Goal: Task Accomplishment & Management: Manage account settings

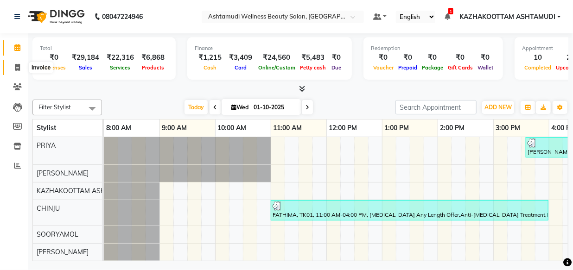
click at [19, 71] on span at bounding box center [17, 68] width 16 height 11
select select "service"
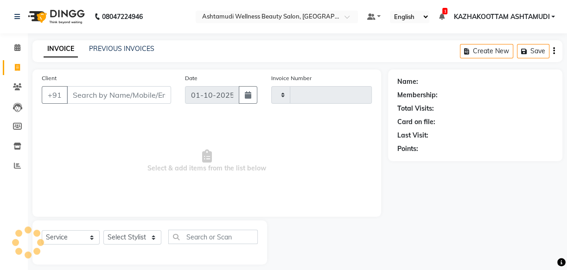
type input "4167"
select select "4662"
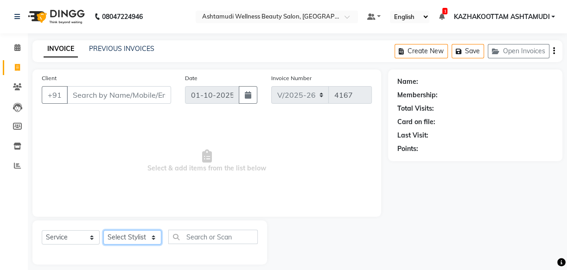
click at [142, 235] on select "Select Stylist Arya CHINJU GEETA KAZHAKOOTTAM ASHTAMUDI KRISHNA [PERSON_NAME] […" at bounding box center [132, 237] width 58 height 14
select select "49717"
click at [103, 230] on select "Select Stylist Arya CHINJU GEETA KAZHAKOOTTAM ASHTAMUDI KRISHNA [PERSON_NAME] […" at bounding box center [132, 237] width 58 height 14
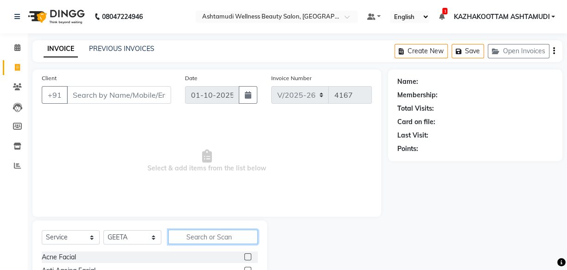
click at [211, 243] on input "text" at bounding box center [212, 237] width 89 height 14
type input "eb"
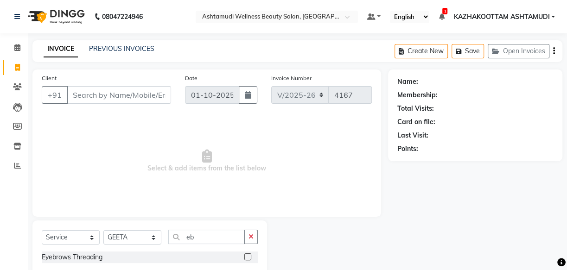
click at [249, 260] on label at bounding box center [247, 256] width 7 height 7
click at [249, 260] on input "checkbox" at bounding box center [247, 257] width 6 height 6
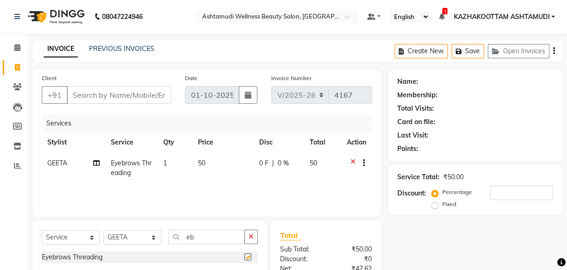
checkbox input "false"
click at [157, 242] on select "Select Stylist Arya CHINJU GEETA KAZHAKOOTTAM ASHTAMUDI KRISHNA [PERSON_NAME] […" at bounding box center [132, 237] width 58 height 14
select select "27414"
click at [103, 230] on select "Select Stylist Arya CHINJU GEETA KAZHAKOOTTAM ASHTAMUDI KRISHNA [PERSON_NAME] […" at bounding box center [132, 237] width 58 height 14
click at [210, 242] on input "eb" at bounding box center [206, 237] width 76 height 14
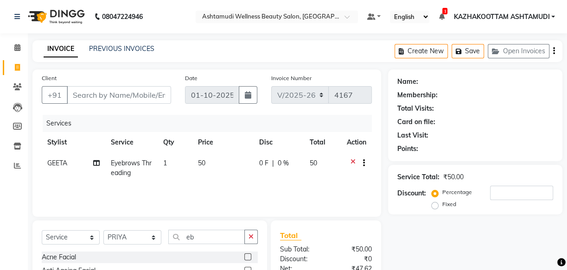
click at [244, 255] on label at bounding box center [247, 256] width 7 height 7
click at [244, 255] on input "checkbox" at bounding box center [247, 257] width 6 height 6
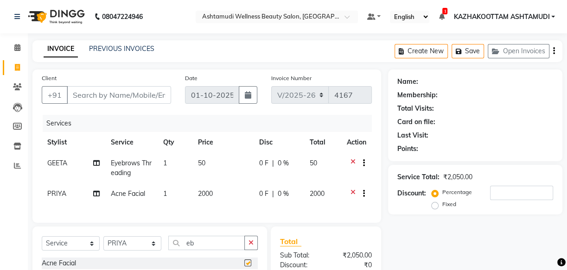
checkbox input "false"
click at [352, 194] on icon at bounding box center [352, 195] width 5 height 12
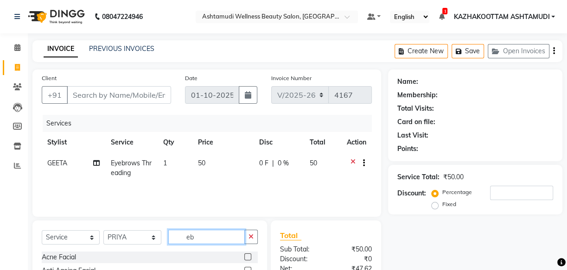
click at [205, 237] on input "eb" at bounding box center [206, 237] width 76 height 14
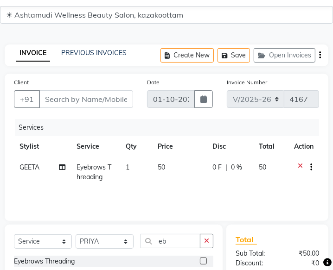
scroll to position [42, 0]
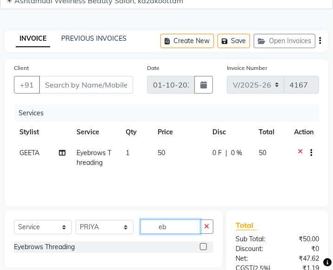
click at [183, 225] on input "eb" at bounding box center [170, 227] width 60 height 14
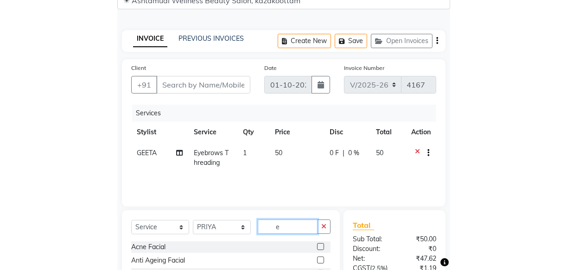
scroll to position [25, 0]
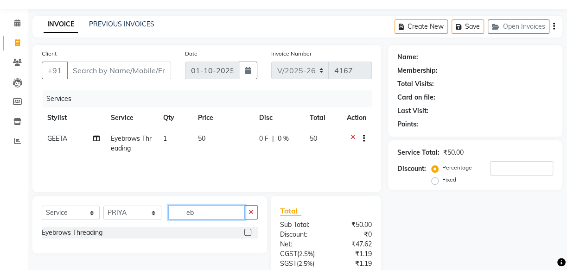
type input "eb"
click at [248, 230] on label at bounding box center [247, 232] width 7 height 7
click at [248, 230] on input "checkbox" at bounding box center [247, 233] width 6 height 6
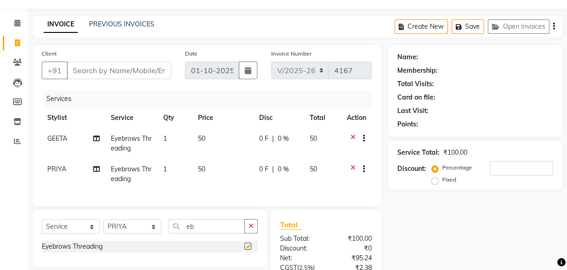
checkbox input "false"
click at [97, 76] on input "Client" at bounding box center [119, 71] width 104 height 18
type input "9"
type input "0"
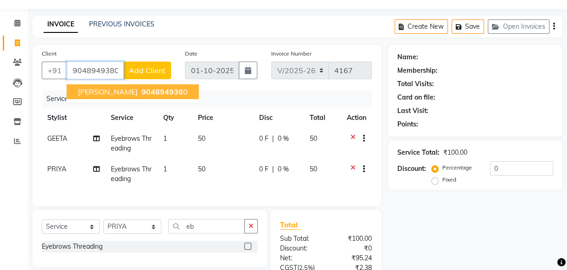
type input "9048949380"
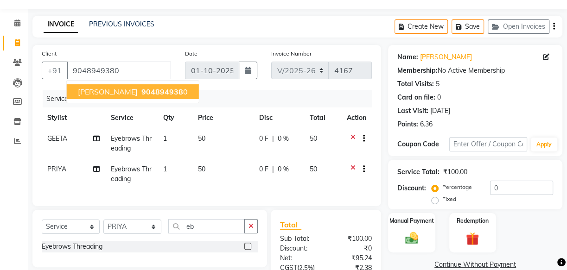
click at [141, 88] on span "904894938" at bounding box center [162, 91] width 42 height 9
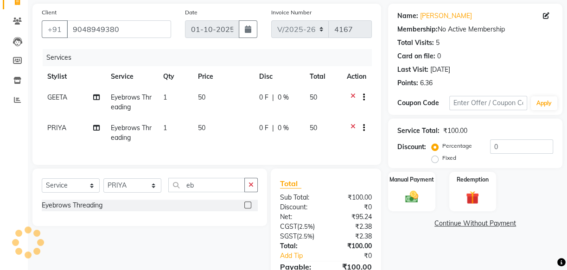
scroll to position [121, 0]
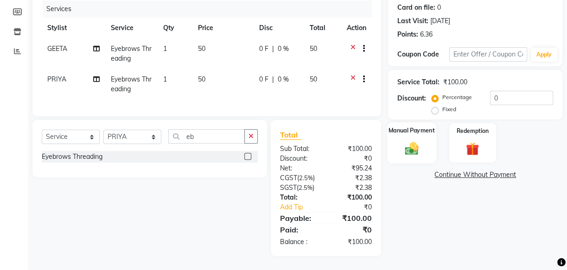
click at [412, 140] on img at bounding box center [411, 148] width 22 height 16
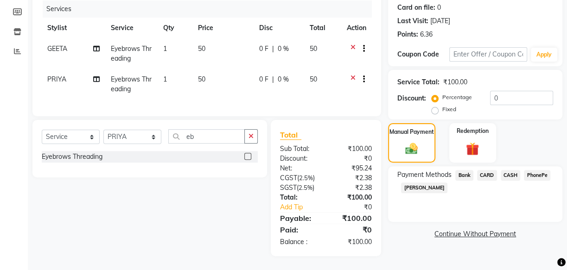
click at [534, 170] on span "PhonePe" at bounding box center [537, 175] width 26 height 11
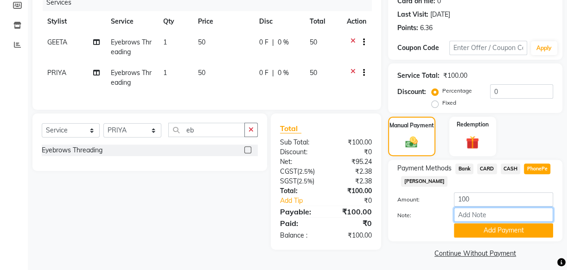
click at [491, 213] on input "Note:" at bounding box center [503, 215] width 99 height 14
type input "[PERSON_NAME]"
click at [479, 231] on button "Add Payment" at bounding box center [503, 230] width 99 height 14
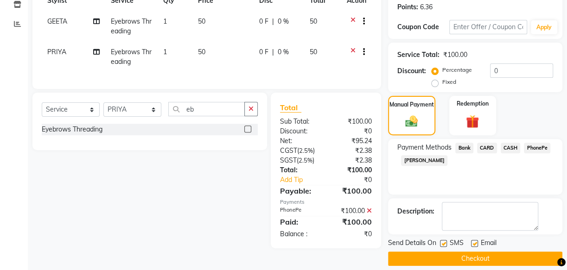
scroll to position [151, 0]
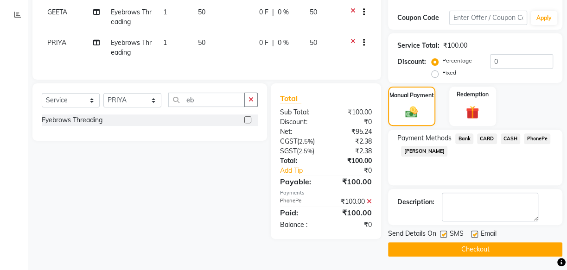
drag, startPoint x: 444, startPoint y: 234, endPoint x: 465, endPoint y: 233, distance: 20.9
click at [449, 234] on div "SMS" at bounding box center [455, 235] width 31 height 12
drag, startPoint x: 438, startPoint y: 234, endPoint x: 445, endPoint y: 236, distance: 7.5
click at [440, 235] on div "Send Details On SMS Email" at bounding box center [475, 235] width 174 height 12
click at [443, 235] on label at bounding box center [443, 234] width 7 height 7
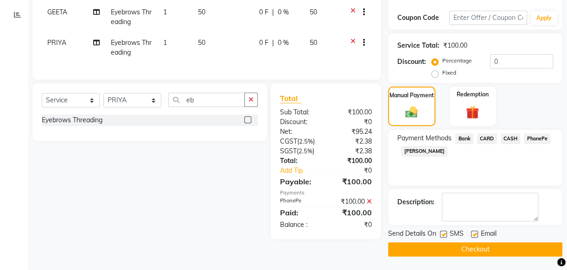
click at [443, 235] on input "checkbox" at bounding box center [443, 235] width 6 height 6
checkbox input "false"
click at [471, 234] on label at bounding box center [474, 234] width 7 height 7
click at [471, 234] on input "checkbox" at bounding box center [474, 235] width 6 height 6
checkbox input "false"
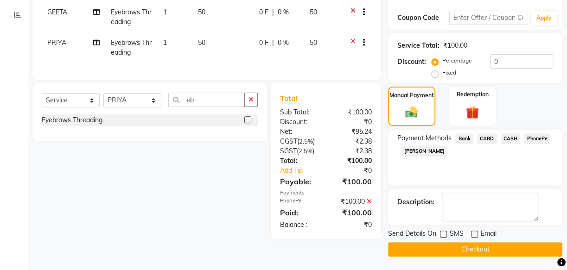
click at [473, 246] on button "Checkout" at bounding box center [475, 249] width 174 height 14
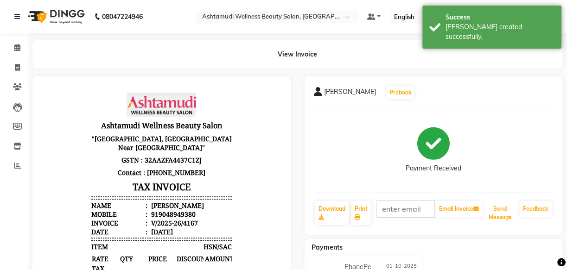
drag, startPoint x: 502, startPoint y: 212, endPoint x: 474, endPoint y: 155, distance: 63.2
click at [500, 212] on button "Send Message" at bounding box center [499, 213] width 31 height 24
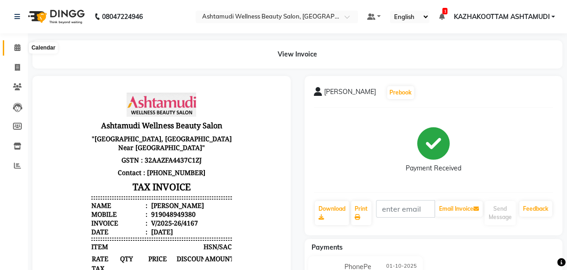
click at [12, 48] on span at bounding box center [17, 48] width 16 height 11
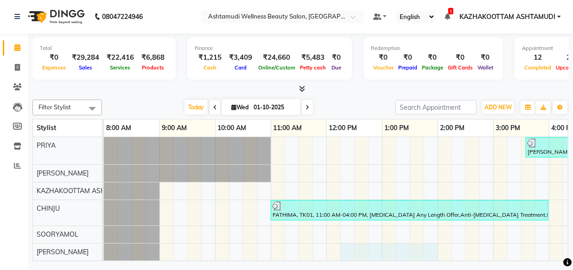
scroll to position [10, 0]
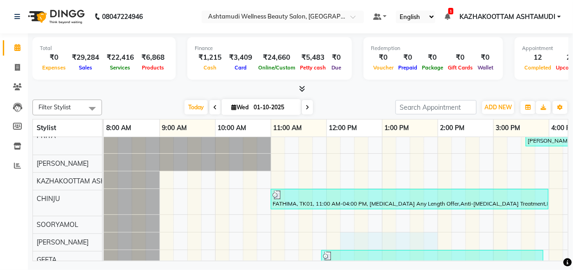
drag, startPoint x: 351, startPoint y: 250, endPoint x: 423, endPoint y: 248, distance: 72.8
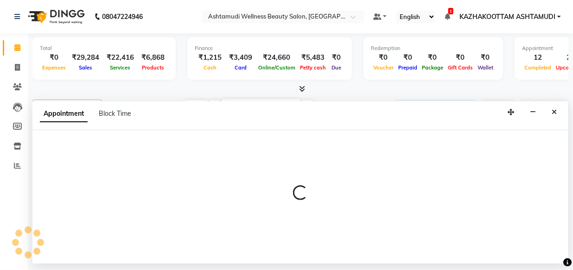
select select "49525"
select select "735"
select select "tentative"
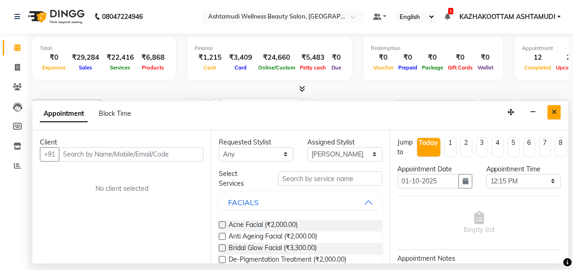
click at [556, 111] on icon "Close" at bounding box center [553, 112] width 5 height 6
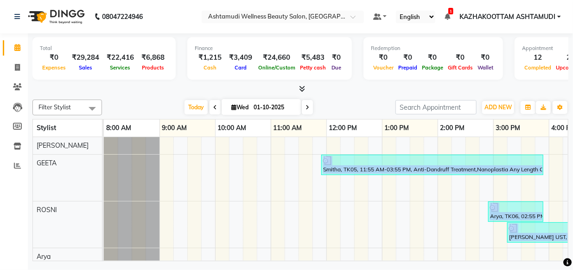
scroll to position [186, 0]
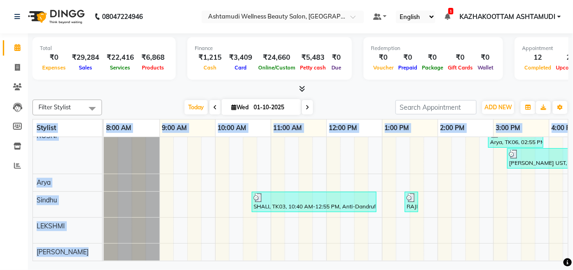
drag, startPoint x: 388, startPoint y: 260, endPoint x: 412, endPoint y: 262, distance: 24.6
click at [412, 262] on div "Total ₹0 Expenses ₹29,284 Sales ₹22,416 Services ₹6,868 Products Finance ₹1,215…" at bounding box center [300, 148] width 545 height 230
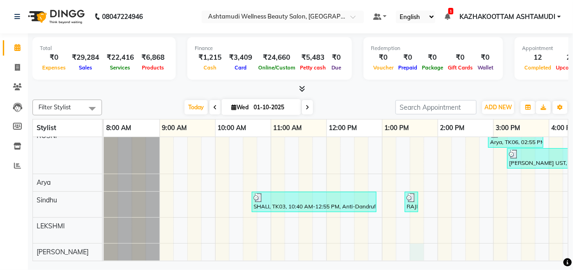
click at [411, 243] on div "[GEOGRAPHIC_DATA], TK09, 03:35 PM-04:50 PM, Eyebrows Threading,Stemcell Facial …" at bounding box center [465, 108] width 723 height 304
select select "87549"
select select "810"
select select "tentative"
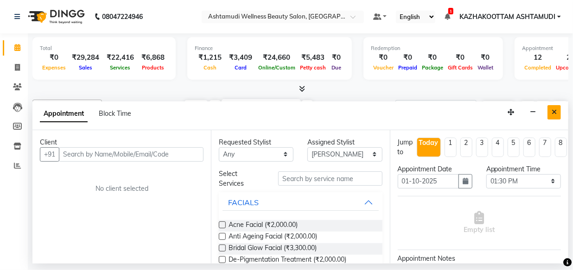
click at [551, 114] on button "Close" at bounding box center [553, 112] width 13 height 14
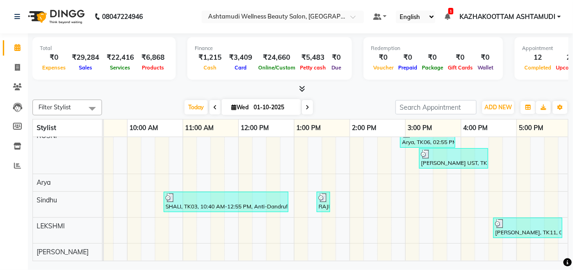
scroll to position [0, 259]
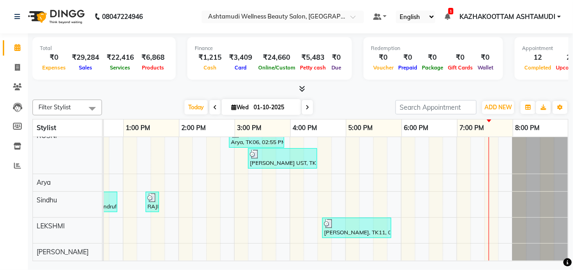
click at [306, 109] on icon at bounding box center [307, 108] width 4 height 6
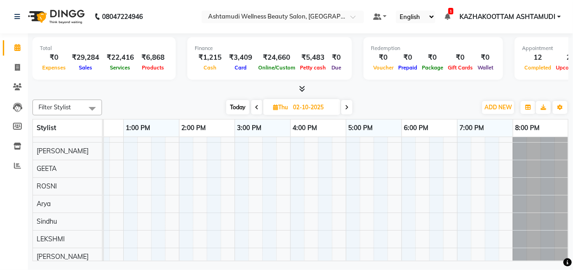
click at [345, 107] on span at bounding box center [346, 107] width 11 height 14
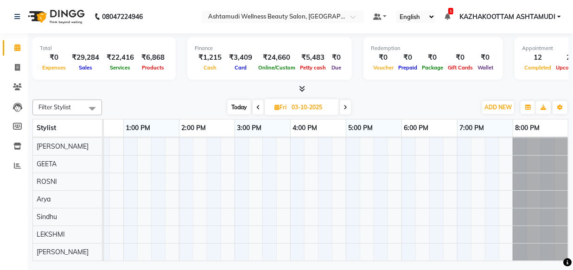
click at [345, 107] on icon at bounding box center [345, 108] width 4 height 6
click at [345, 107] on icon at bounding box center [347, 108] width 4 height 6
click at [255, 108] on icon at bounding box center [257, 108] width 4 height 6
click at [256, 108] on icon at bounding box center [258, 108] width 4 height 6
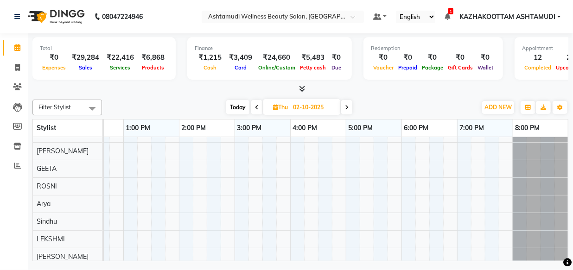
click at [257, 107] on icon at bounding box center [257, 108] width 4 height 6
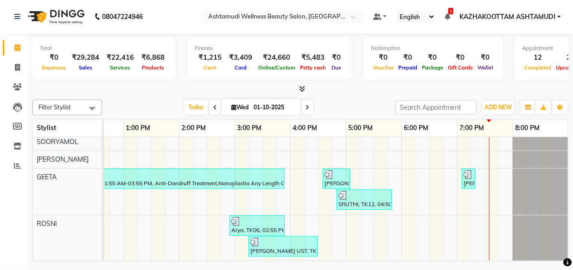
click at [308, 107] on span at bounding box center [307, 107] width 11 height 14
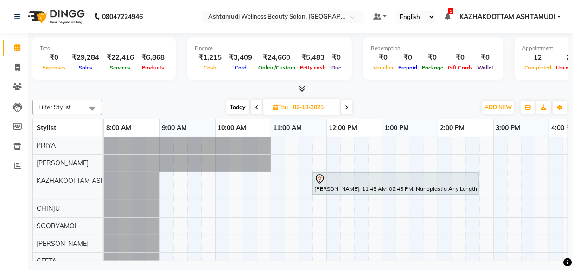
click at [347, 106] on icon at bounding box center [347, 108] width 4 height 6
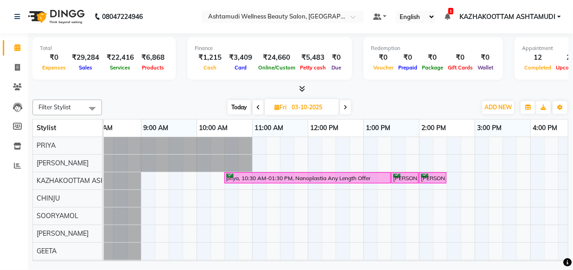
click at [345, 106] on icon at bounding box center [345, 108] width 4 height 6
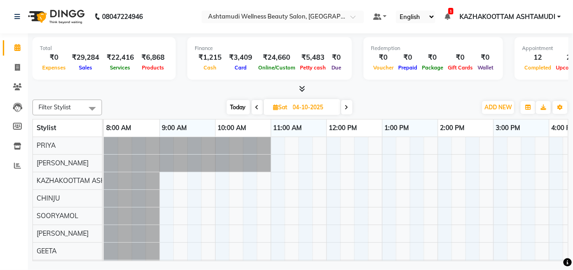
click at [347, 105] on icon at bounding box center [347, 108] width 4 height 6
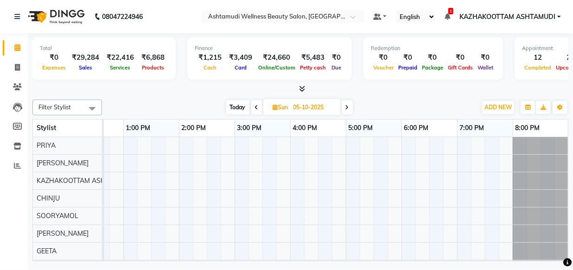
click at [253, 107] on span at bounding box center [256, 107] width 11 height 14
click at [253, 107] on span at bounding box center [257, 107] width 11 height 14
click at [253, 110] on span at bounding box center [258, 107] width 11 height 14
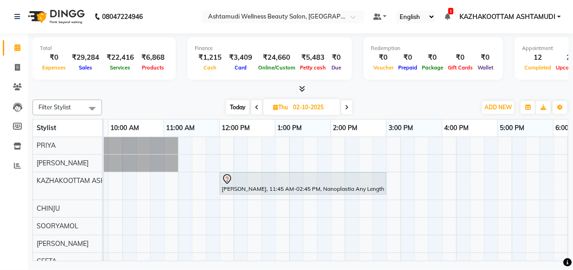
scroll to position [0, 93]
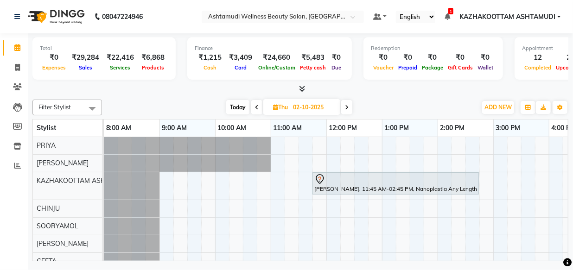
click at [255, 106] on icon at bounding box center [257, 108] width 4 height 6
type input "01-10-2025"
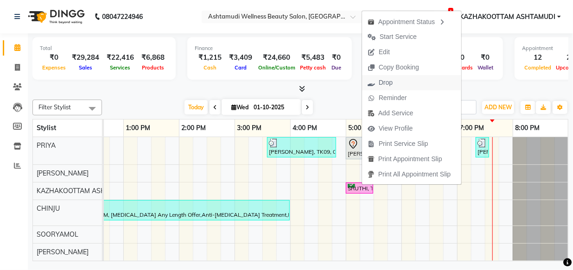
click at [375, 83] on span "Drop" at bounding box center [380, 82] width 36 height 15
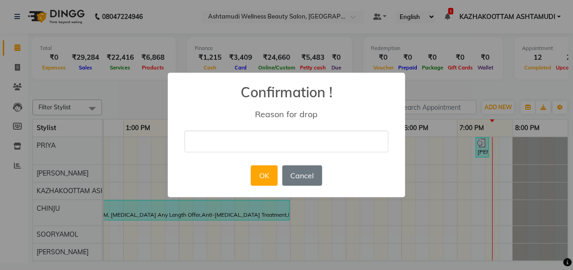
click at [328, 134] on input "text" at bounding box center [286, 142] width 204 height 22
type input "double entry"
click at [268, 178] on button "OK" at bounding box center [264, 175] width 26 height 20
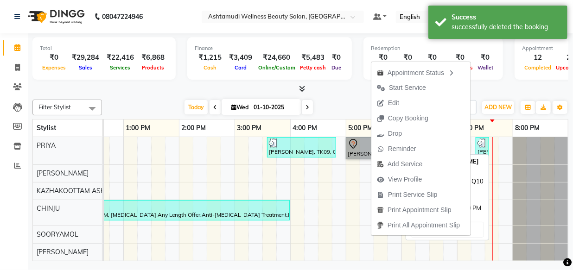
click at [357, 148] on link "[PERSON_NAME], TK02, 05:00 PM-06:00 PM, Hair Restore Q10 Treatment Bc" at bounding box center [373, 148] width 55 height 22
select select "7"
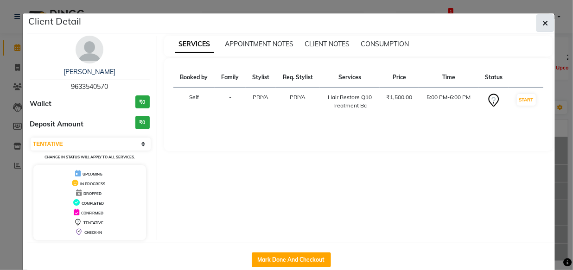
click at [542, 23] on icon "button" at bounding box center [545, 22] width 6 height 7
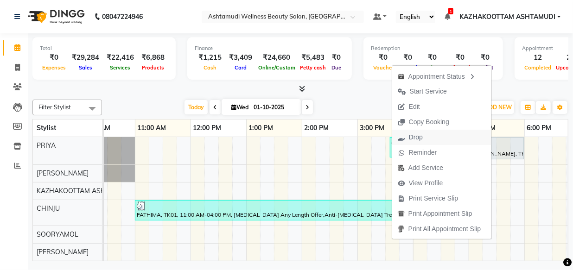
click at [409, 140] on span "Drop" at bounding box center [416, 138] width 14 height 10
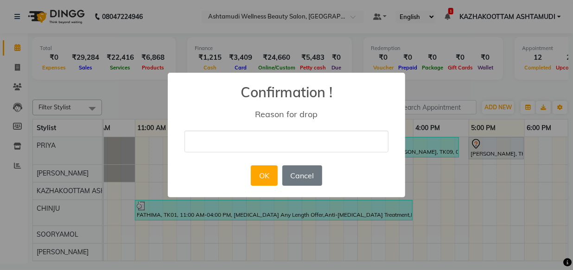
click at [355, 147] on input "text" at bounding box center [286, 142] width 204 height 22
type input "double entry"
drag, startPoint x: 281, startPoint y: 187, endPoint x: 298, endPoint y: 187, distance: 17.1
click at [290, 187] on div "OK No Cancel" at bounding box center [286, 175] width 76 height 25
click at [262, 175] on button "OK" at bounding box center [264, 175] width 26 height 20
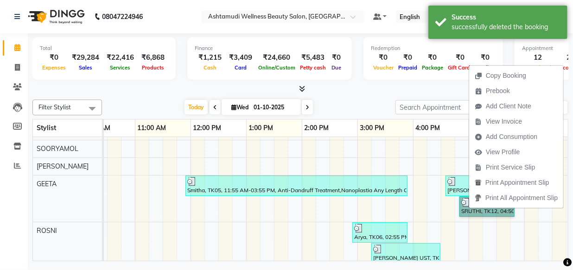
click at [368, 148] on div "[PERSON_NAME], TK09, 03:35 PM-04:50 PM, Eyebrows Threading,Stemcell Facial [PER…" at bounding box center [329, 204] width 723 height 303
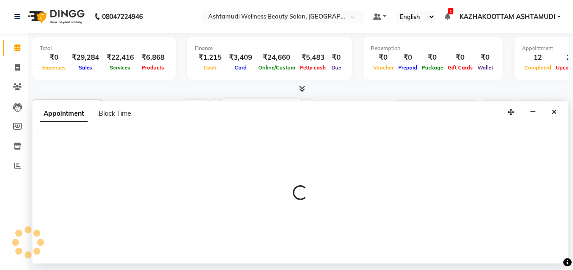
select select "47766"
select select "900"
select select "tentative"
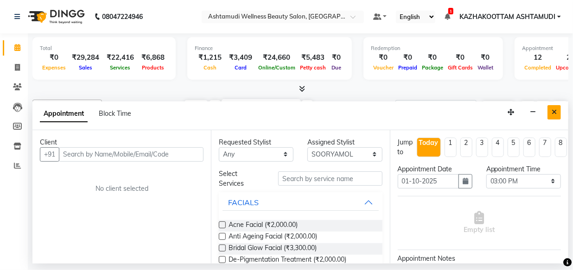
click at [549, 108] on button "Close" at bounding box center [553, 112] width 13 height 14
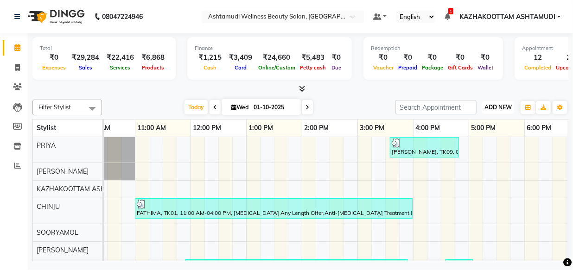
click at [487, 104] on span "ADD NEW" at bounding box center [497, 107] width 27 height 7
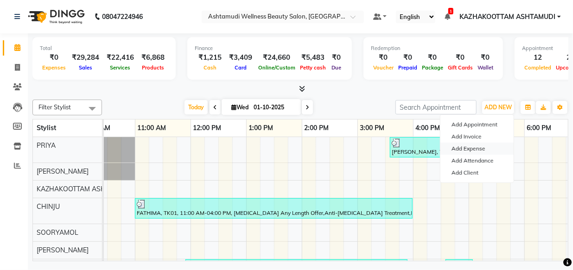
click at [481, 151] on link "Add Expense" at bounding box center [476, 149] width 73 height 12
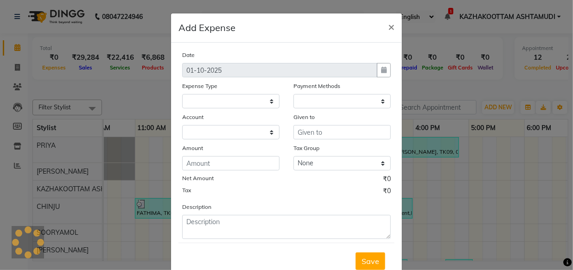
select select
select select "1"
select select "3494"
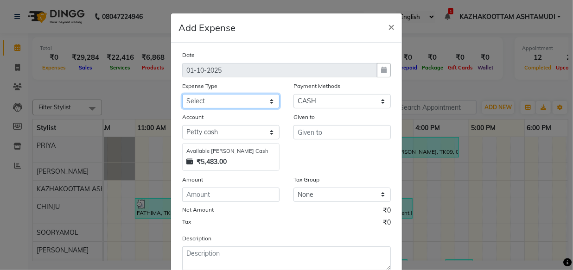
click at [245, 105] on select "Select ACCOMODATION EXPENSES ADVERTISEMENT SALES PROMOTIONAL EXPENSES Bonus BRI…" at bounding box center [230, 101] width 97 height 14
select select "17906"
click at [182, 95] on select "Select ACCOMODATION EXPENSES ADVERTISEMENT SALES PROMOTIONAL EXPENSES Bonus BRI…" at bounding box center [230, 101] width 97 height 14
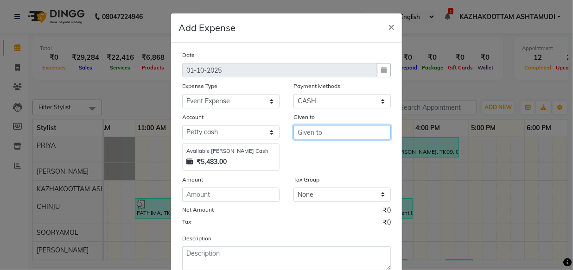
click at [361, 134] on input "text" at bounding box center [341, 132] width 97 height 14
click at [339, 148] on button "Ary a" at bounding box center [330, 152] width 73 height 15
type input "Arya"
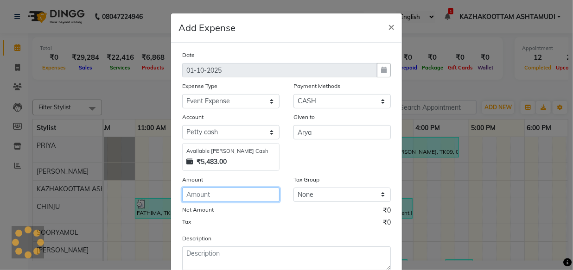
click at [187, 190] on input "number" at bounding box center [230, 195] width 97 height 14
type input "500"
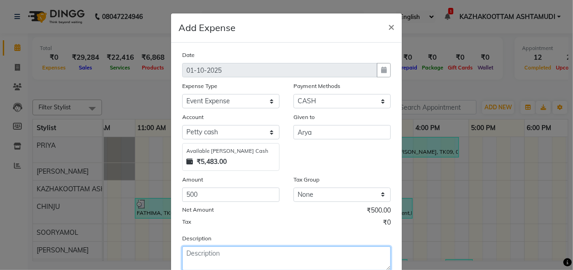
click at [243, 254] on textarea at bounding box center [286, 258] width 208 height 24
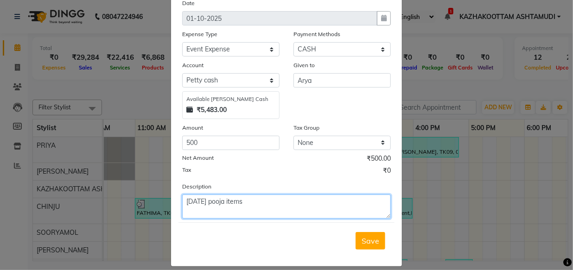
scroll to position [63, 0]
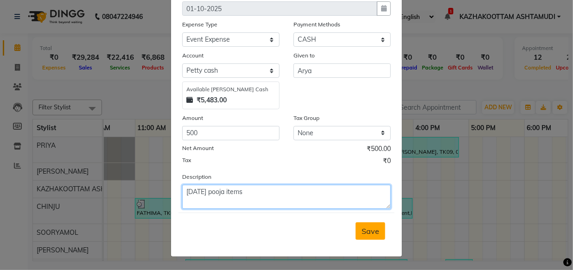
type textarea "[DATE] pooja items"
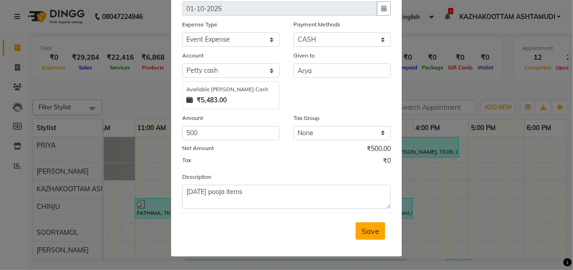
click at [361, 234] on span "Save" at bounding box center [370, 231] width 18 height 9
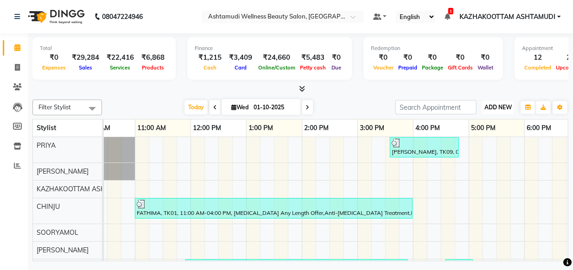
click at [496, 105] on span "ADD NEW" at bounding box center [497, 107] width 27 height 7
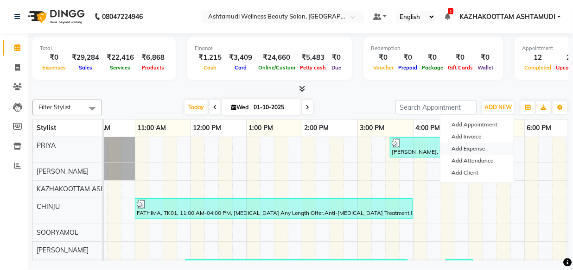
click at [477, 150] on link "Add Expense" at bounding box center [476, 149] width 73 height 12
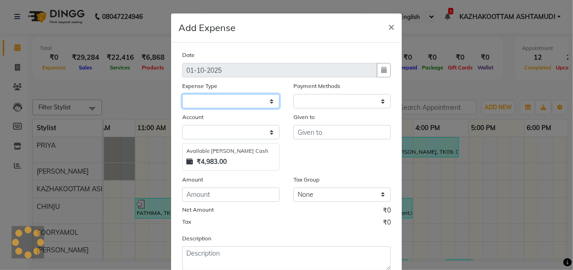
click at [270, 103] on select at bounding box center [230, 101] width 97 height 14
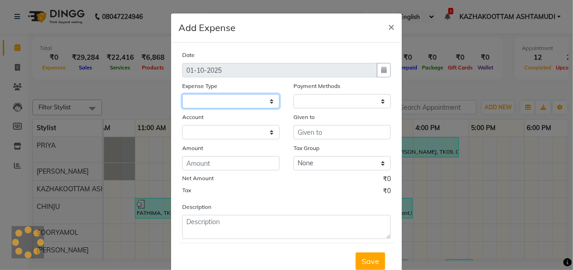
select select "1"
select select "3494"
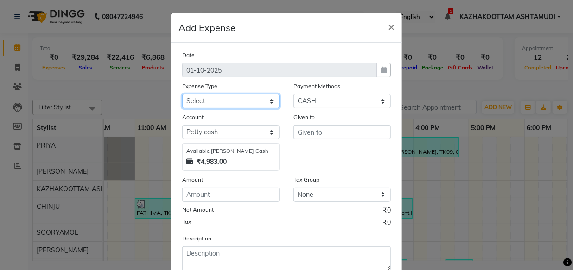
select select "6180"
click at [182, 95] on select "Select ACCOMODATION EXPENSES ADVERTISEMENT SALES PROMOTIONAL EXPENSES Bonus BRI…" at bounding box center [230, 101] width 97 height 14
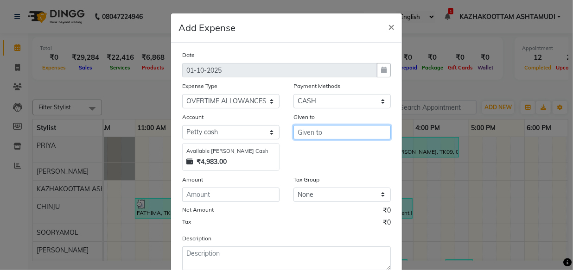
click at [328, 139] on input "text" at bounding box center [341, 132] width 97 height 14
click at [321, 153] on button "Arya" at bounding box center [330, 152] width 73 height 15
type input "Arya"
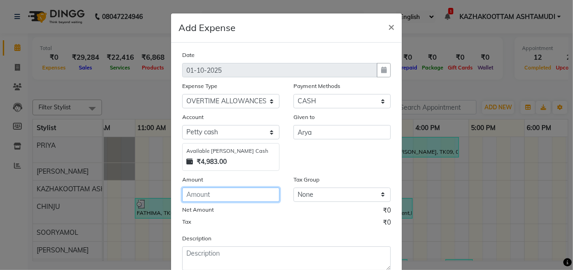
click at [247, 200] on input "number" at bounding box center [230, 195] width 97 height 14
type input "150"
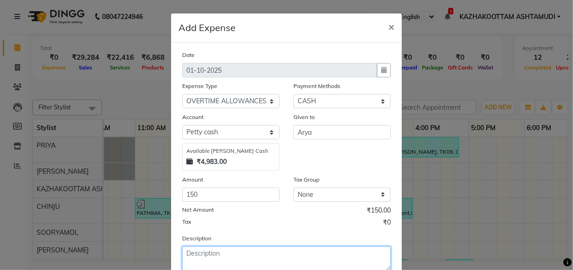
click at [208, 253] on textarea at bounding box center [286, 258] width 208 height 24
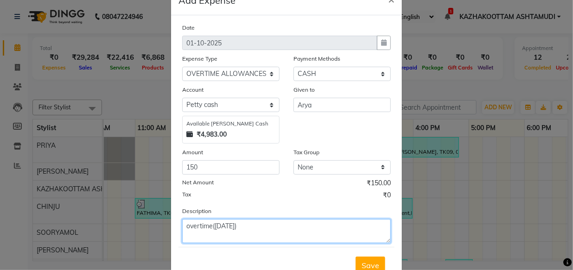
scroll to position [42, 0]
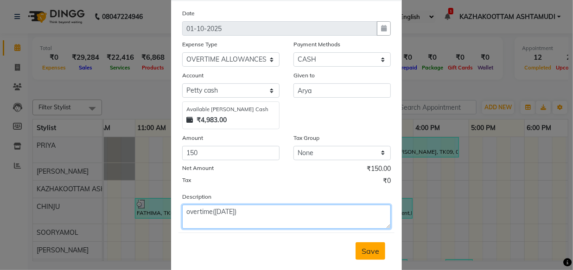
type textarea "overtime([DATE])"
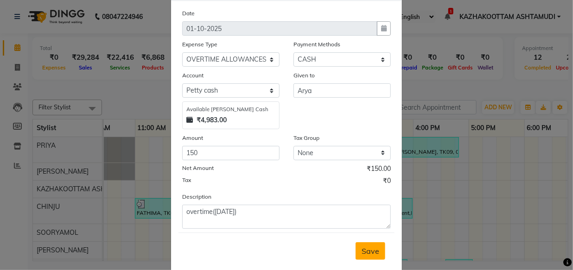
click at [356, 246] on button "Save" at bounding box center [370, 251] width 30 height 18
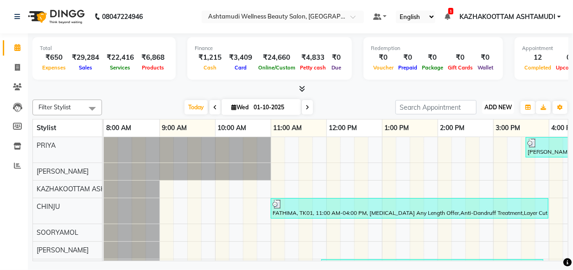
click at [496, 110] on button "ADD NEW Toggle Dropdown" at bounding box center [498, 107] width 32 height 13
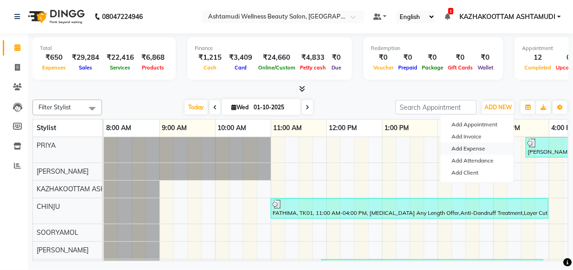
click at [472, 146] on link "Add Expense" at bounding box center [476, 149] width 73 height 12
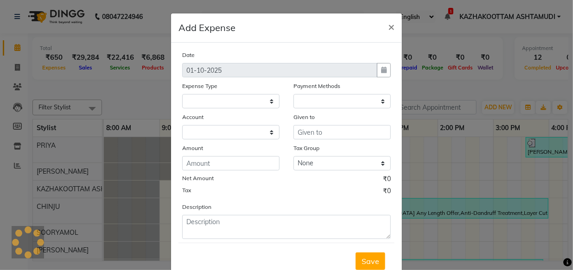
select select
select select "1"
select select "3494"
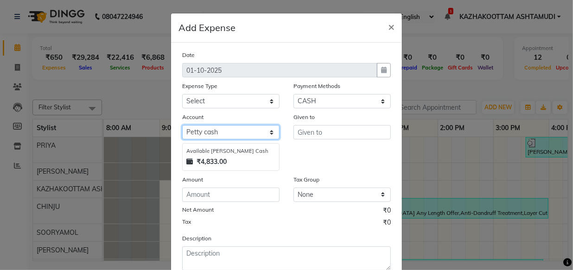
click at [256, 129] on select "Select Petty cash Default account" at bounding box center [230, 132] width 97 height 14
click at [268, 133] on select "Select Petty cash Default account" at bounding box center [230, 132] width 97 height 14
click at [266, 135] on select "Select Petty cash Default account" at bounding box center [230, 132] width 97 height 14
click at [182, 126] on select "Select Petty cash Default account" at bounding box center [230, 132] width 97 height 14
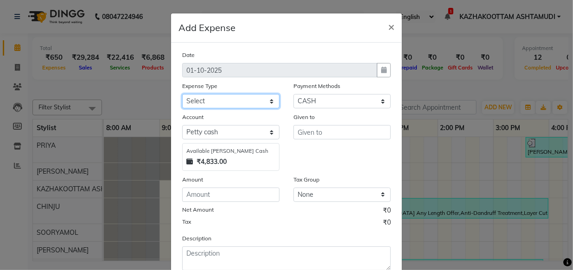
click at [270, 101] on select "Select ACCOMODATION EXPENSES ADVERTISEMENT SALES PROMOTIONAL EXPENSES Bonus BRI…" at bounding box center [230, 101] width 97 height 14
select select "6175"
click at [182, 95] on select "Select ACCOMODATION EXPENSES ADVERTISEMENT SALES PROMOTIONAL EXPENSES Bonus BRI…" at bounding box center [230, 101] width 97 height 14
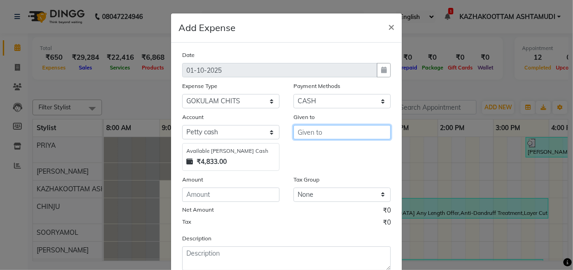
click at [299, 134] on input "text" at bounding box center [341, 132] width 97 height 14
type input "gokulam"
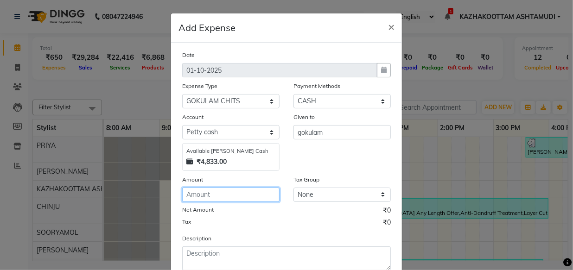
click at [206, 199] on input "number" at bounding box center [230, 195] width 97 height 14
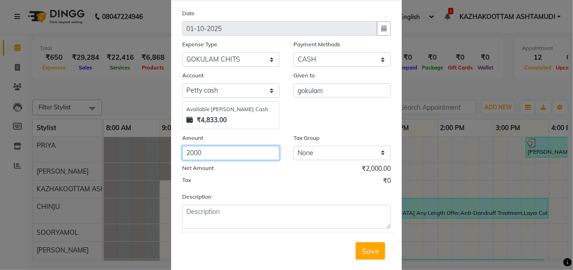
type input "2000"
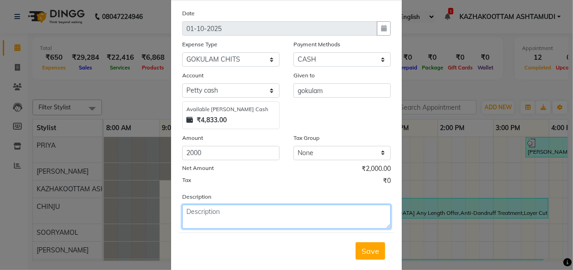
click at [223, 217] on textarea at bounding box center [286, 217] width 208 height 24
type textarea "gokulam chits"
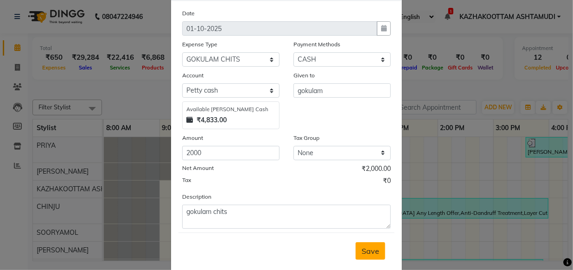
click at [365, 254] on span "Save" at bounding box center [370, 250] width 18 height 9
